Goal: Browse casually: Explore the website without a specific task or goal

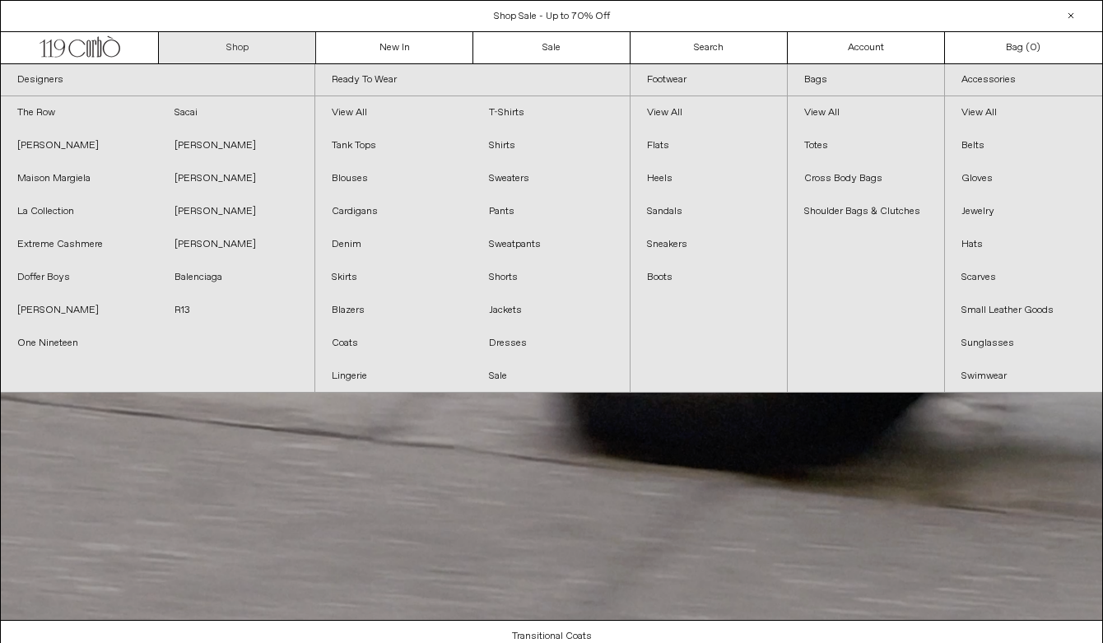
click at [279, 47] on link "Shop" at bounding box center [237, 47] width 157 height 31
click at [232, 48] on link "Shop" at bounding box center [237, 47] width 157 height 31
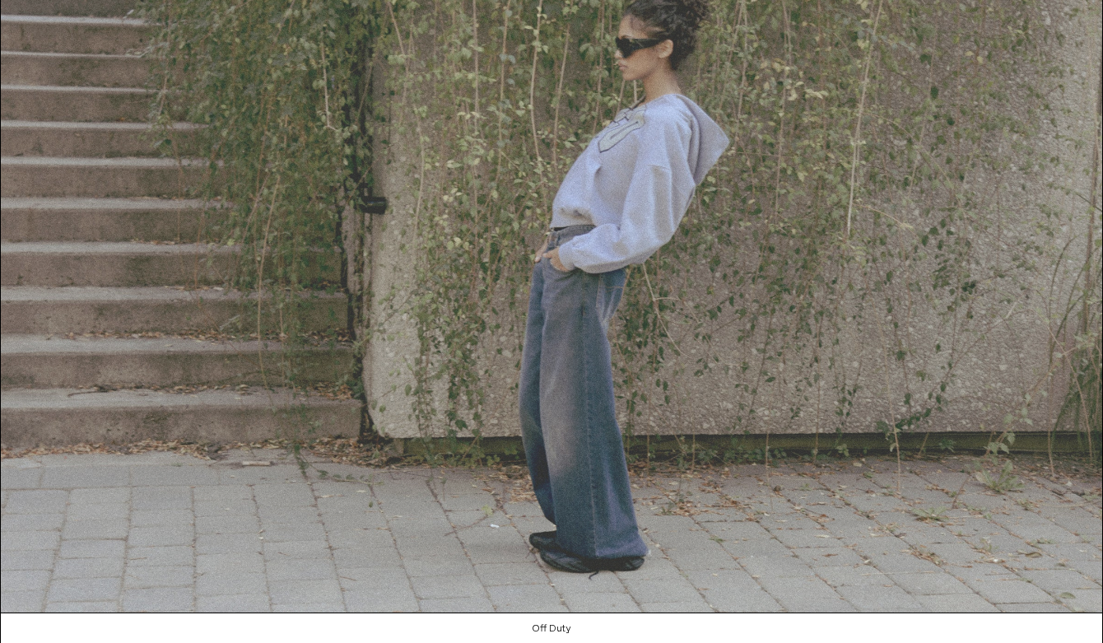
scroll to position [1583, 0]
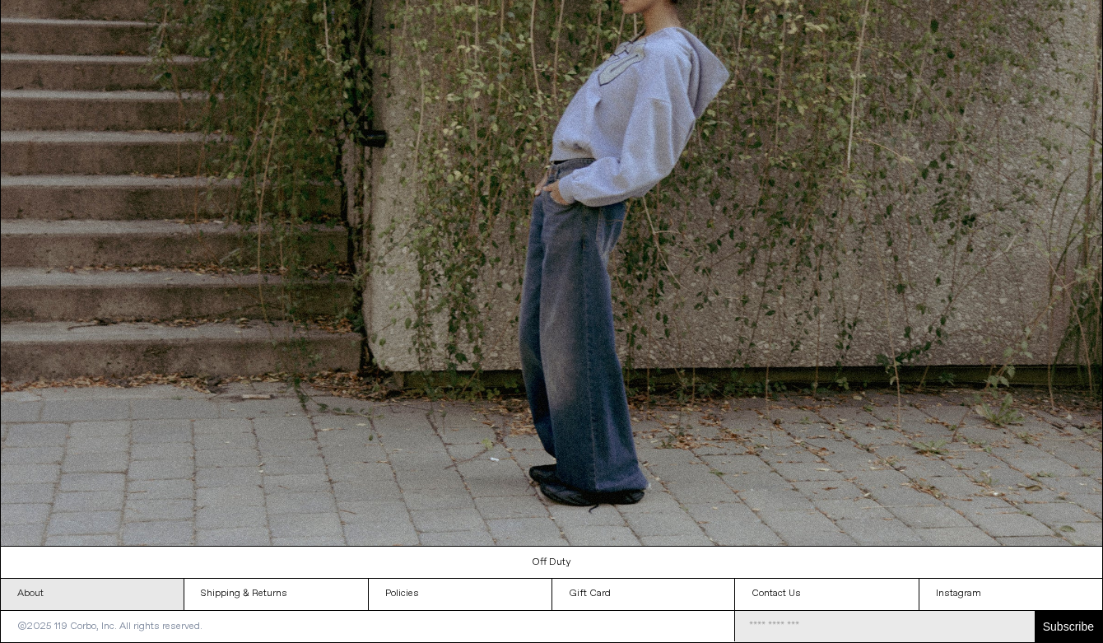
click at [30, 594] on link "About" at bounding box center [92, 594] width 183 height 31
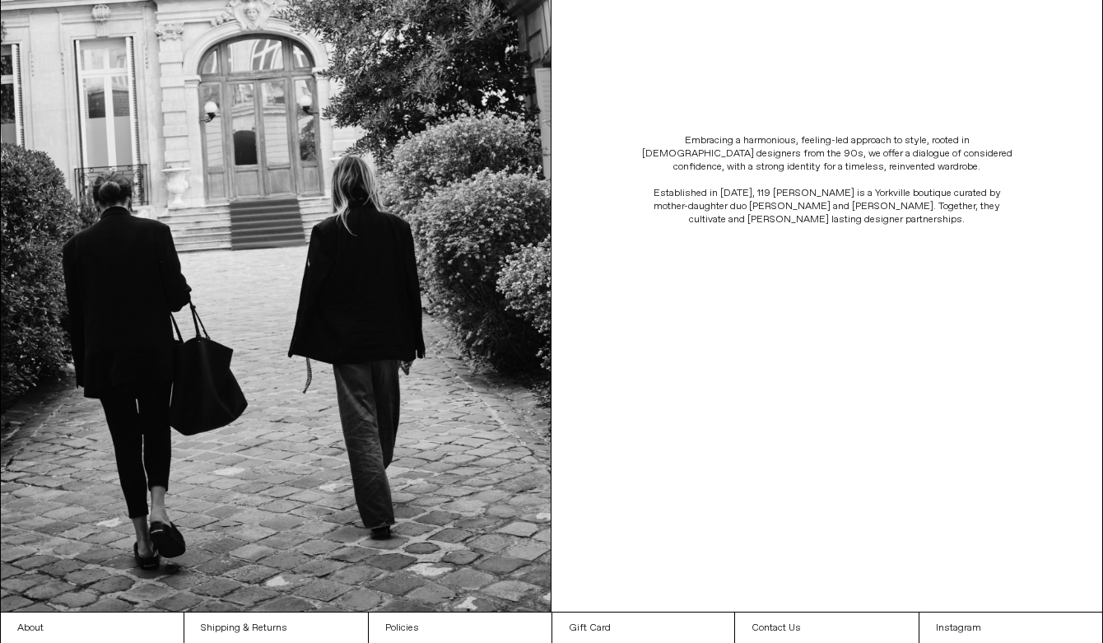
scroll to position [381, 0]
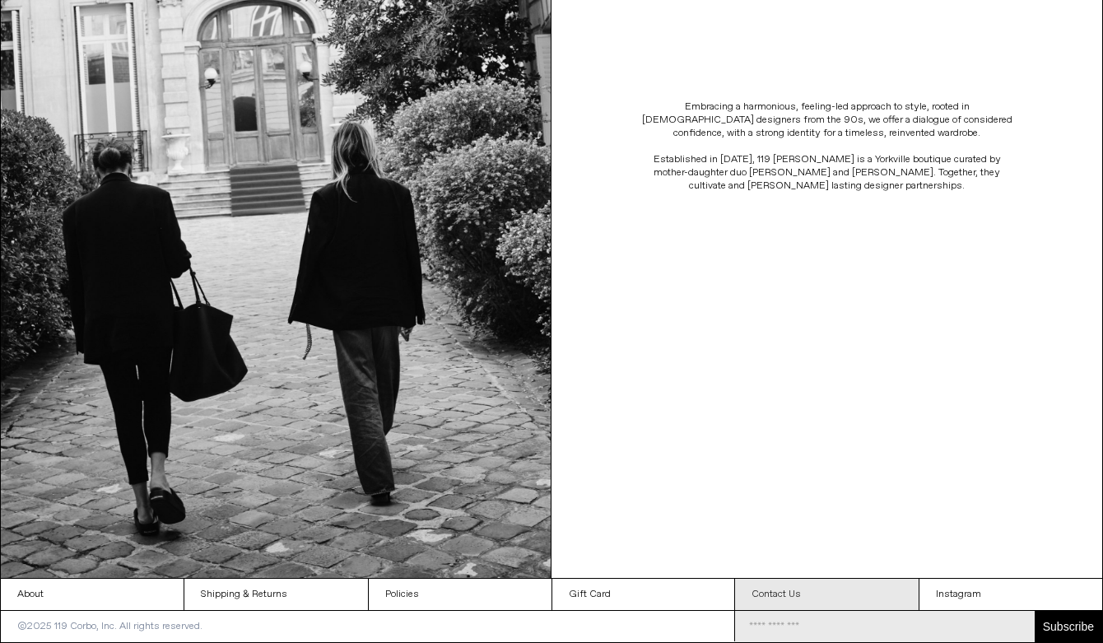
click at [810, 592] on link "Contact Us" at bounding box center [826, 594] width 183 height 31
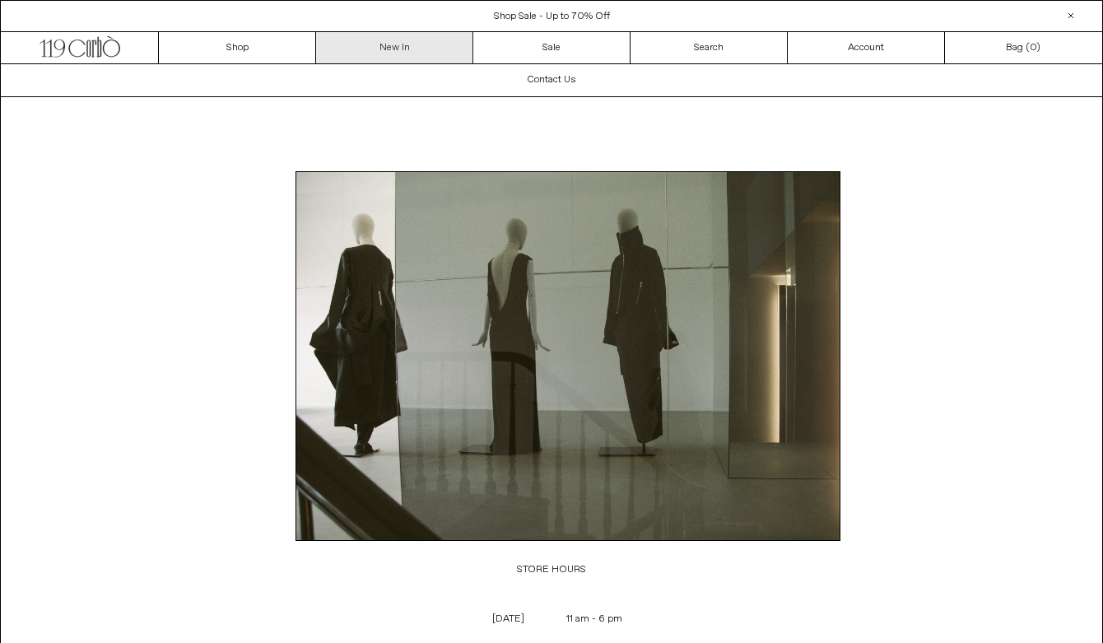
click at [383, 46] on link "New In" at bounding box center [394, 47] width 157 height 31
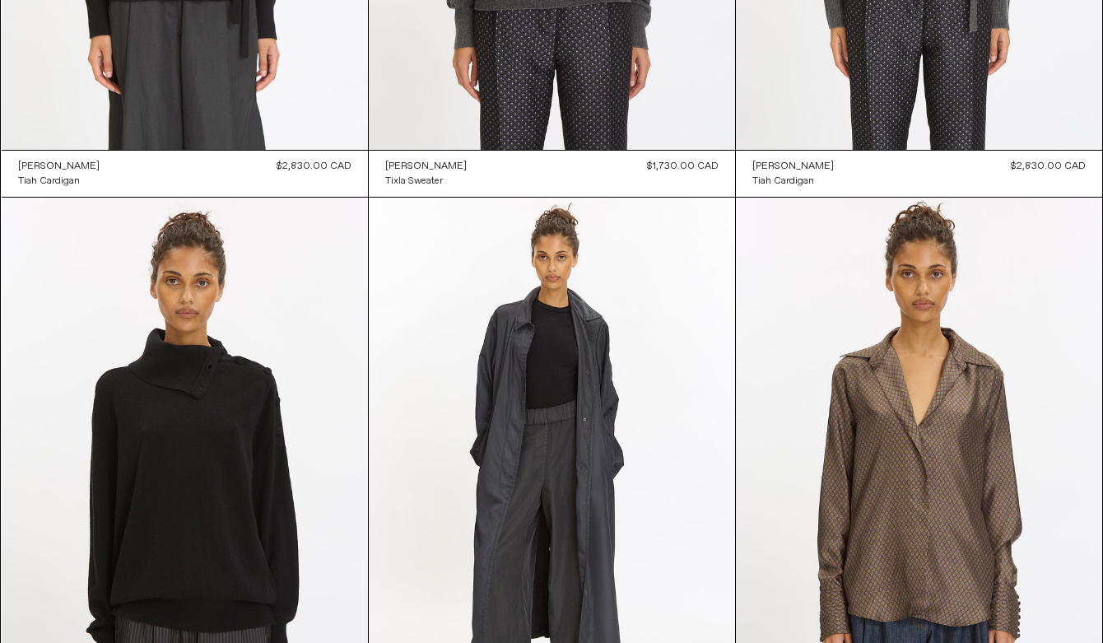
scroll to position [1192, 0]
